Goal: Obtain resource: Download file/media

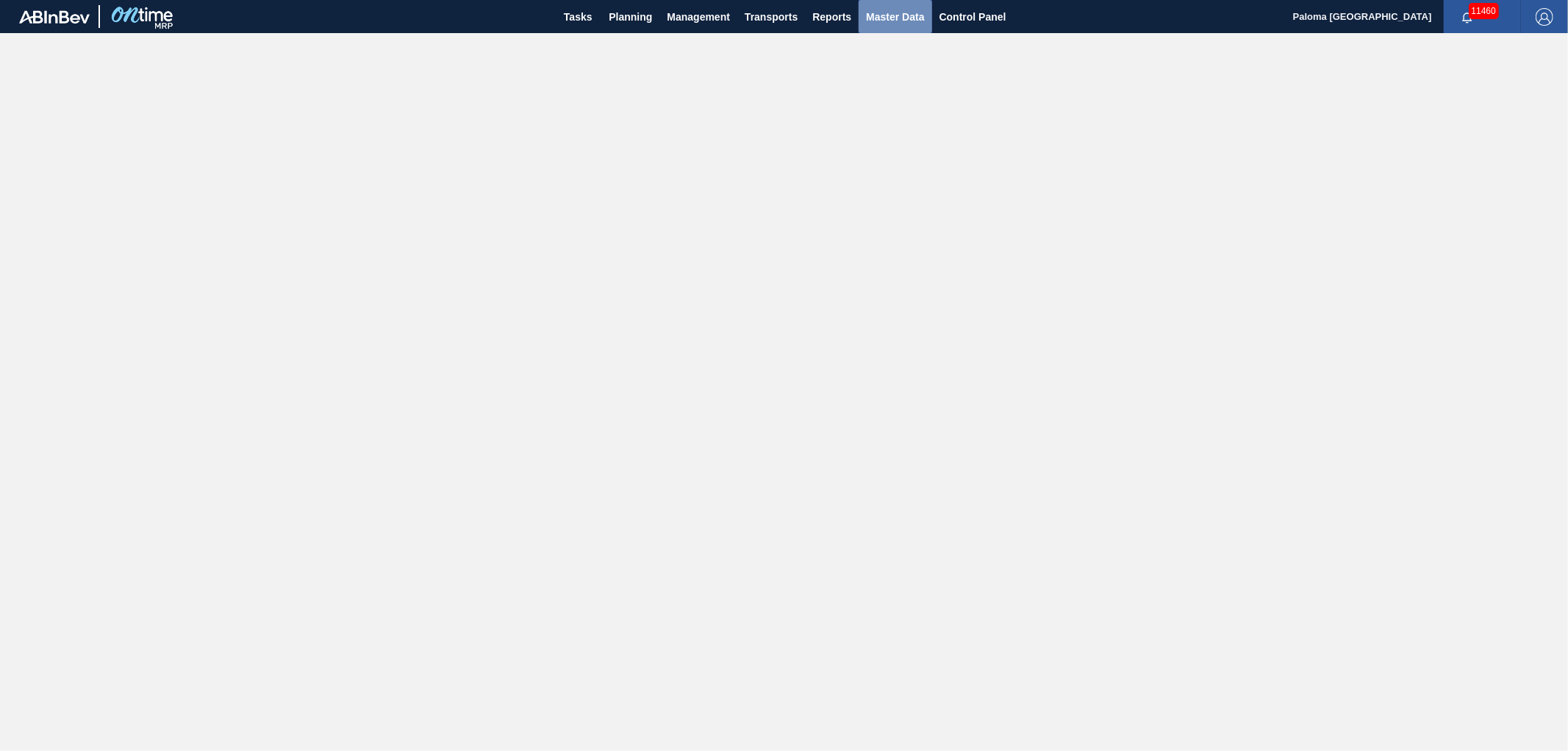
click at [898, 17] on span "Master Data" at bounding box center [895, 17] width 58 height 18
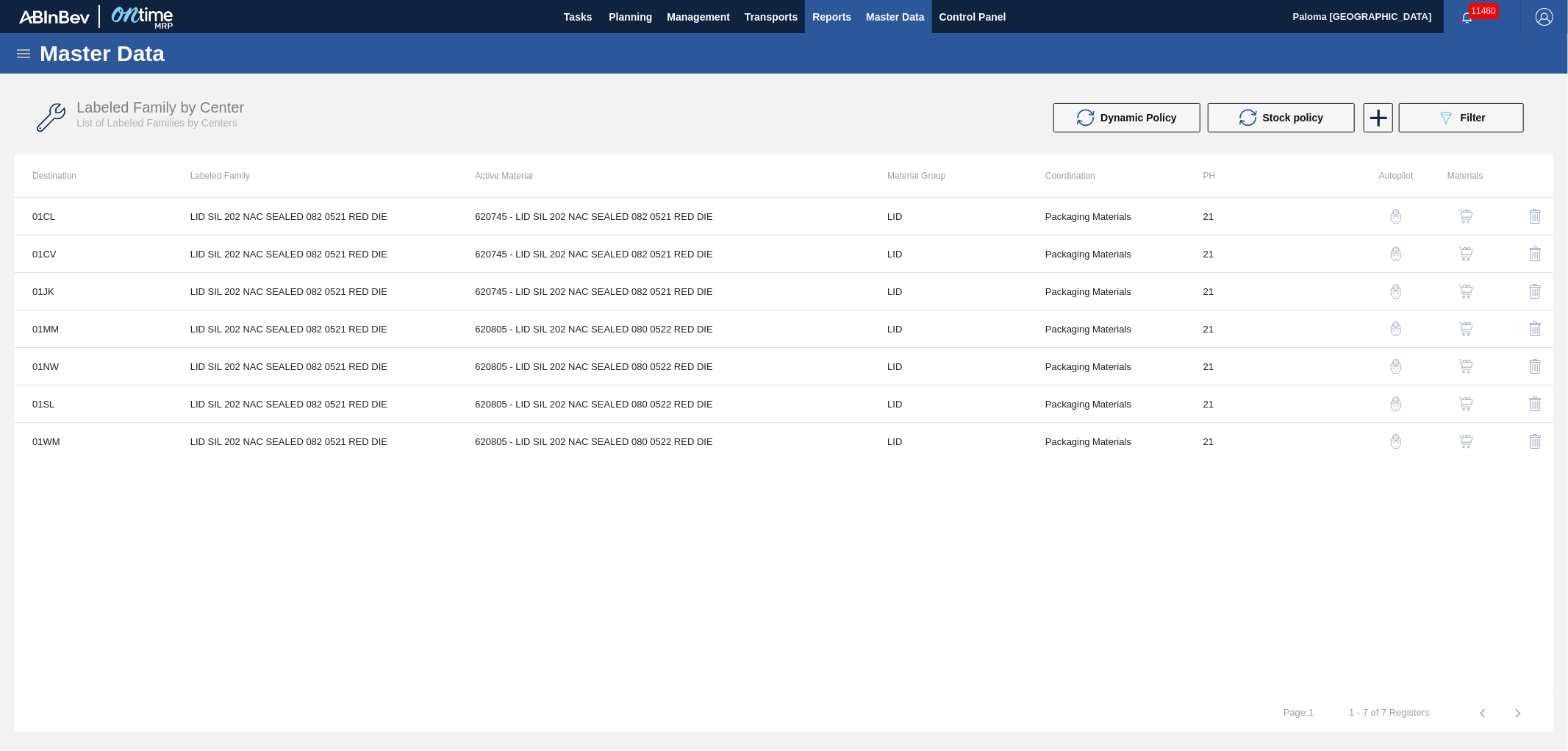
click at [809, 7] on button "Reports" at bounding box center [832, 16] width 54 height 33
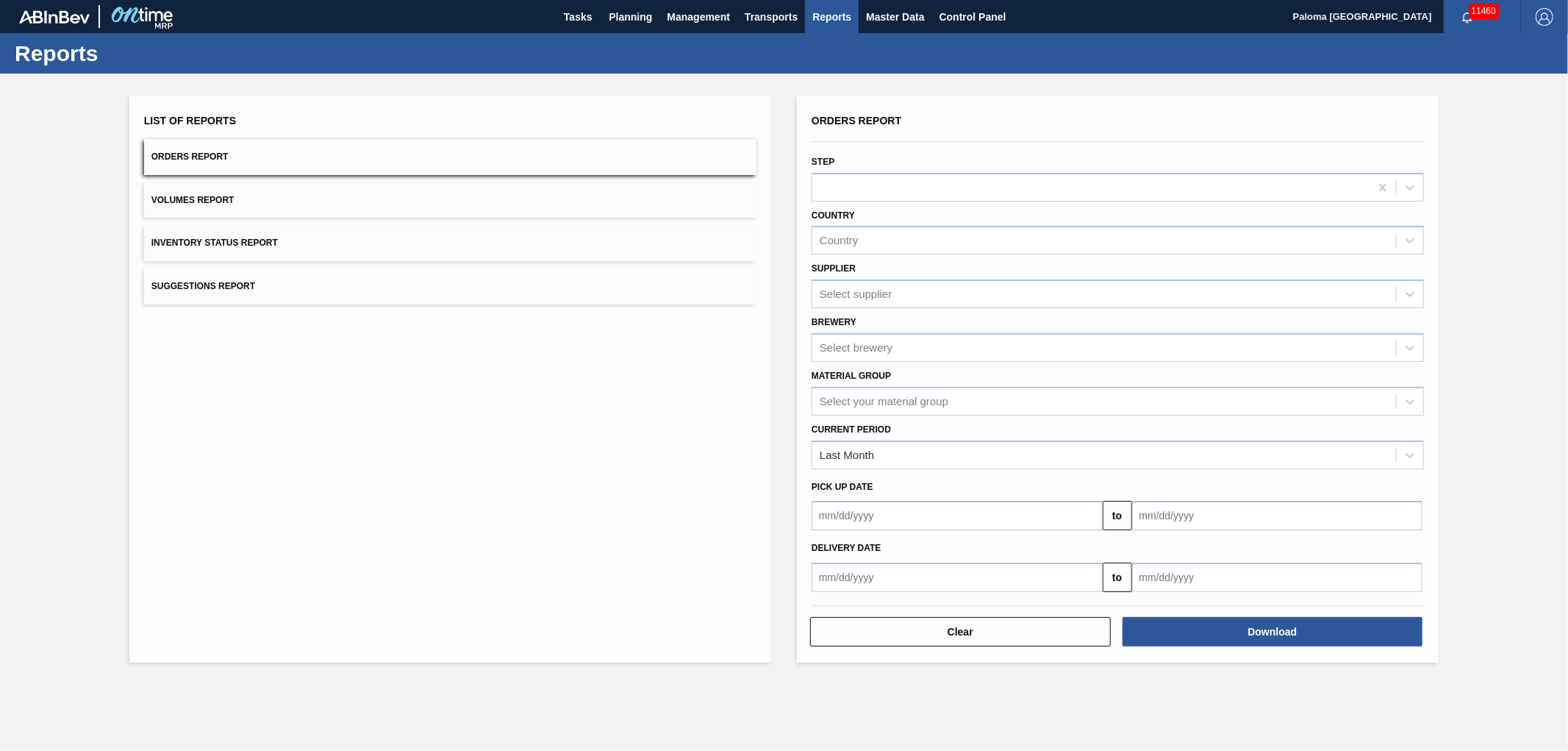
click at [212, 166] on button "Orders Report" at bounding box center [450, 157] width 612 height 36
click at [888, 341] on div "Select brewery" at bounding box center [856, 347] width 73 height 13
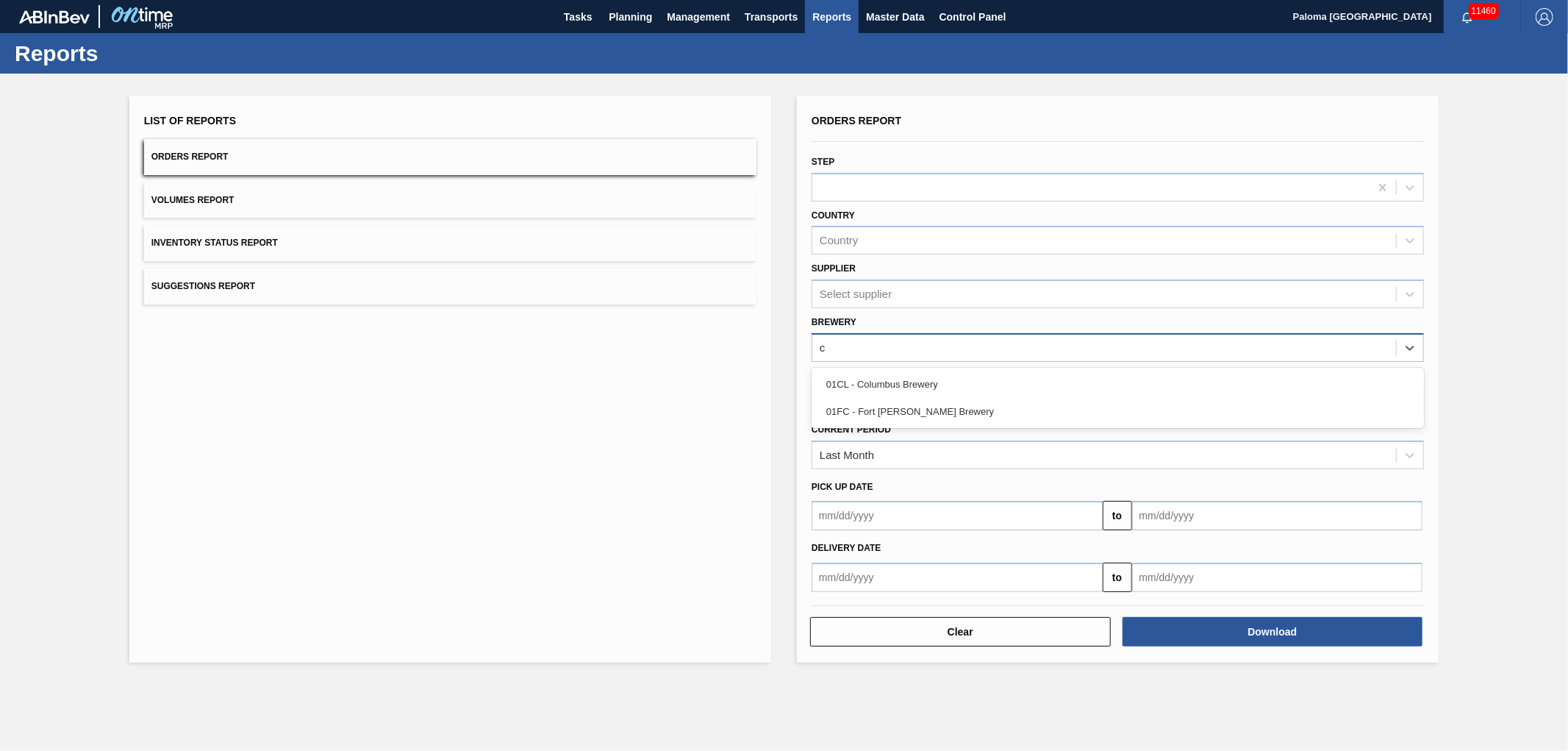
type input "co"
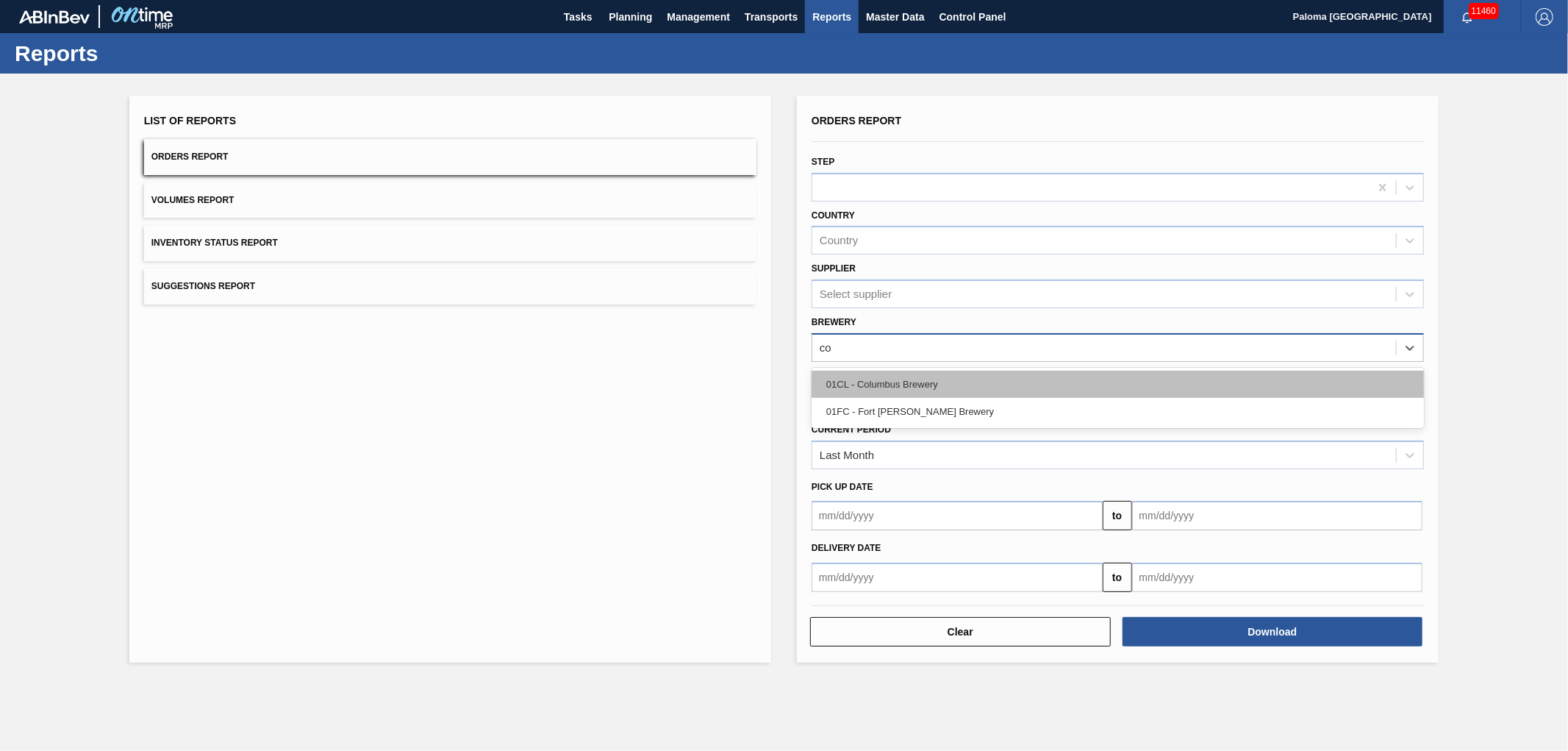
click at [925, 385] on div "01CL - Columbus Brewery" at bounding box center [1117, 384] width 612 height 28
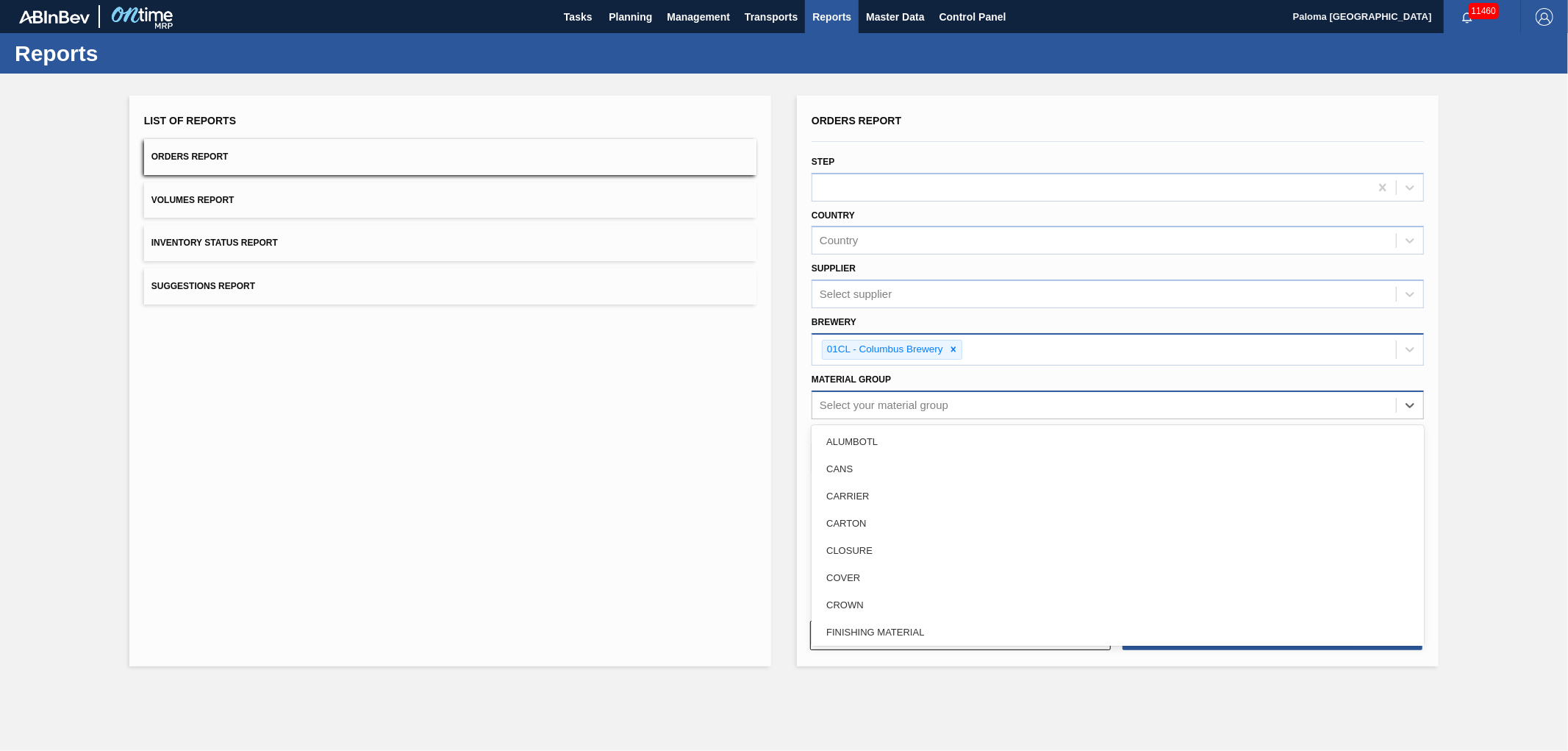
click at [995, 400] on div "Select your material group" at bounding box center [1104, 405] width 584 height 22
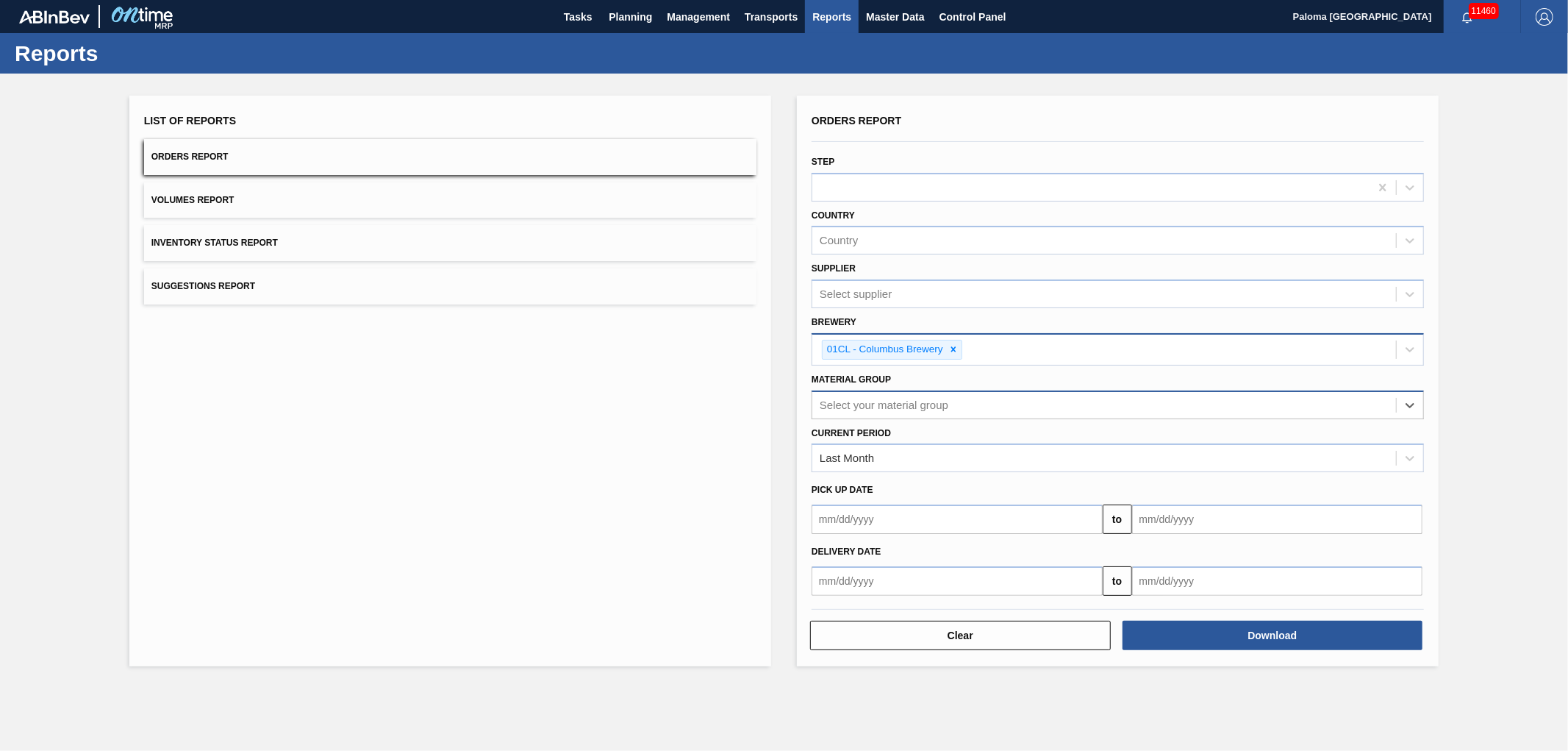
click at [957, 407] on div "Select your material group" at bounding box center [1104, 405] width 584 height 22
click at [1220, 635] on button "Download" at bounding box center [1273, 636] width 301 height 30
